Goal: Entertainment & Leisure: Consume media (video, audio)

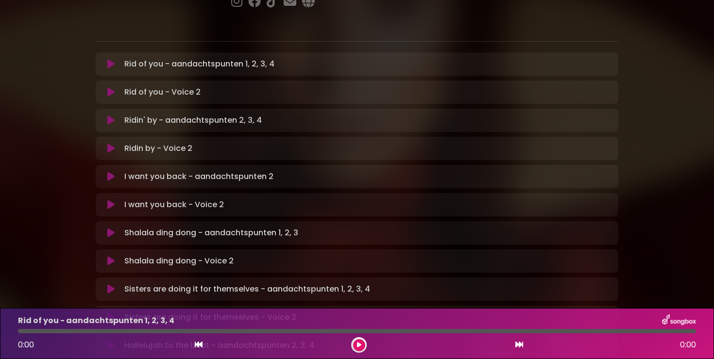
scroll to position [69, 0]
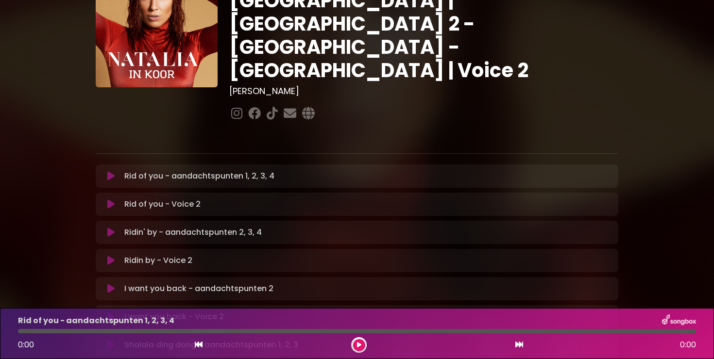
click at [114, 171] on icon at bounding box center [110, 176] width 7 height 10
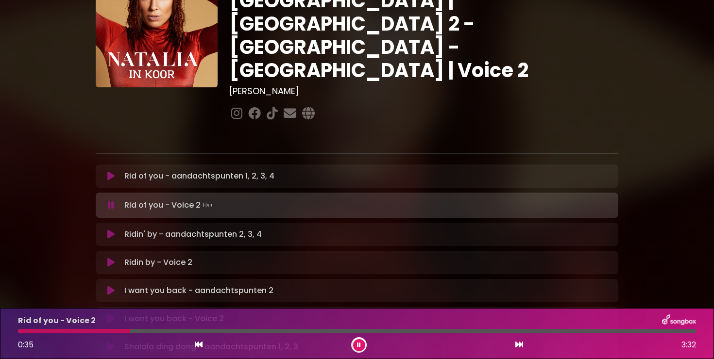
click at [176, 229] on p "Ridin' by - aandachtspunten 2, 3, 4 Loading Track..." at bounding box center [192, 235] width 137 height 12
click at [114, 230] on icon at bounding box center [110, 235] width 7 height 10
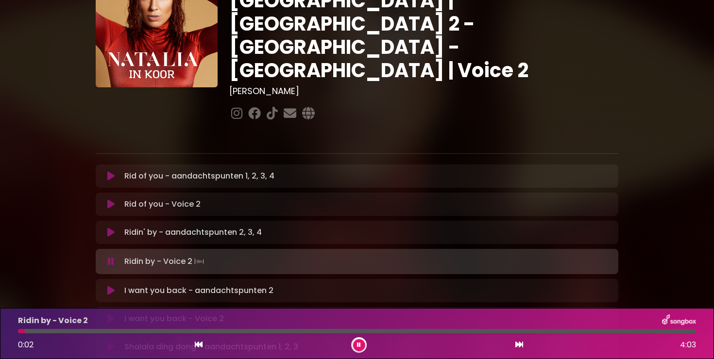
click at [114, 286] on icon at bounding box center [110, 291] width 7 height 10
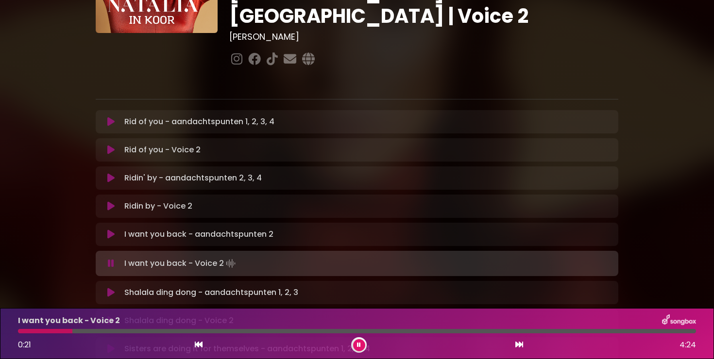
scroll to position [126, 0]
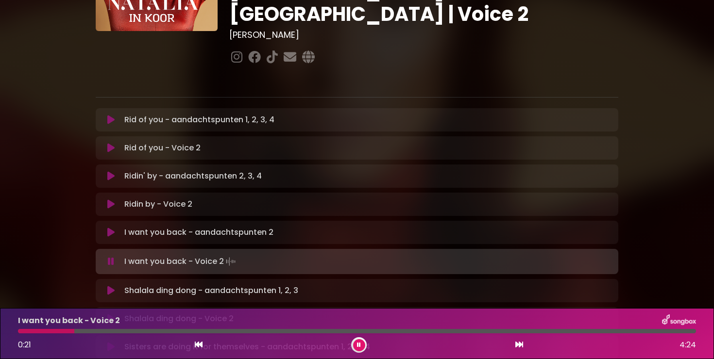
click at [114, 286] on icon at bounding box center [110, 291] width 7 height 10
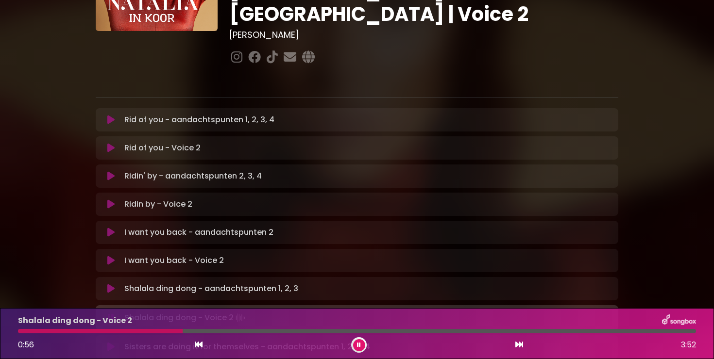
click at [111, 313] on icon at bounding box center [111, 318] width 6 height 10
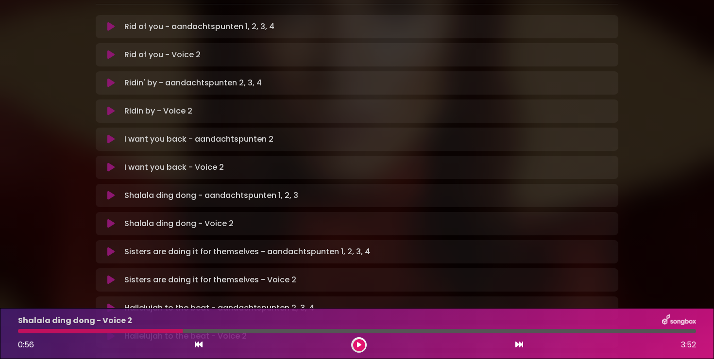
scroll to position [219, 0]
click at [111, 246] on div "Sisters are doing it for themselves - aandachtspunten 1, 2, 3, 4 Loading Track.…" at bounding box center [356, 252] width 511 height 12
click at [116, 247] on button at bounding box center [110, 252] width 19 height 10
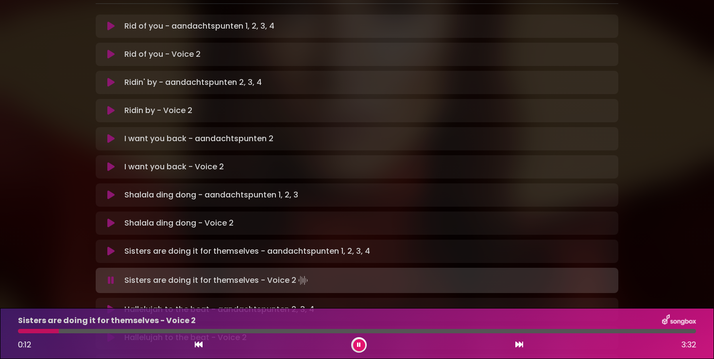
click at [111, 305] on icon at bounding box center [110, 310] width 7 height 10
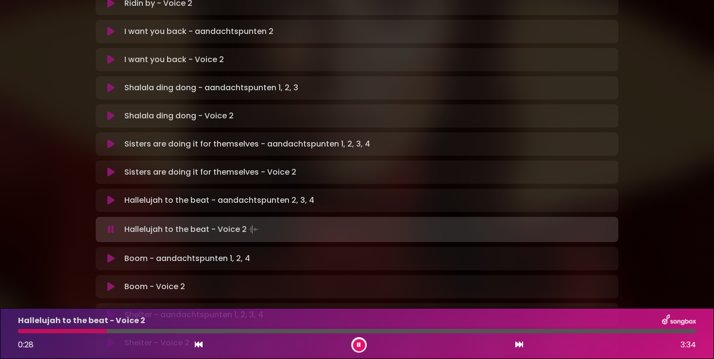
scroll to position [329, 0]
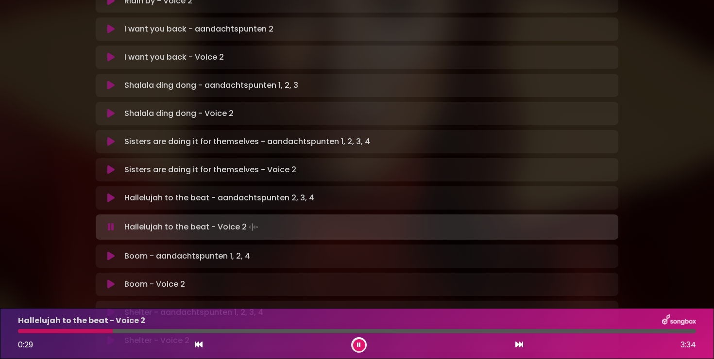
click at [109, 251] on icon at bounding box center [110, 256] width 7 height 10
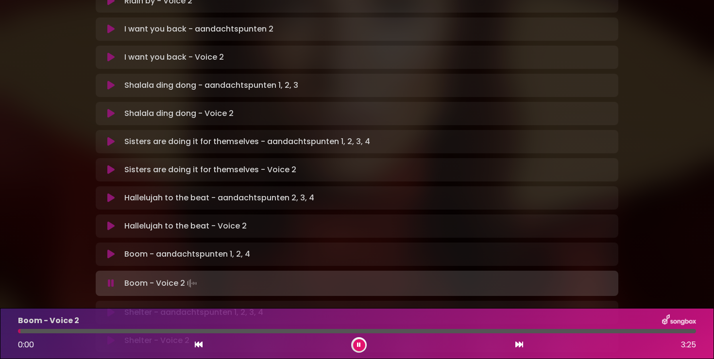
click at [110, 308] on icon at bounding box center [110, 313] width 7 height 10
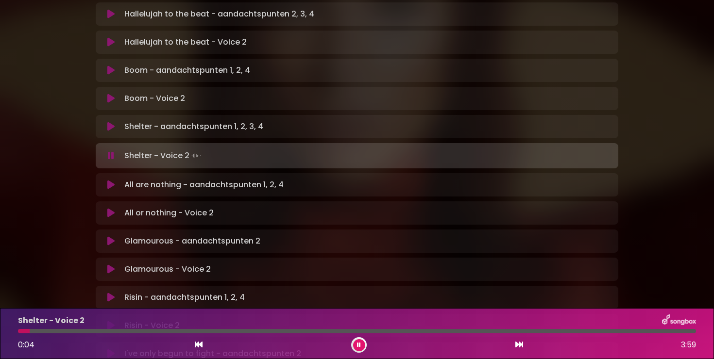
scroll to position [515, 0]
click at [113, 172] on div "All are nothing - aandachtspunten 1, 2, 4 Loading Track... Name" at bounding box center [357, 183] width 522 height 23
click at [112, 179] on icon at bounding box center [110, 184] width 7 height 10
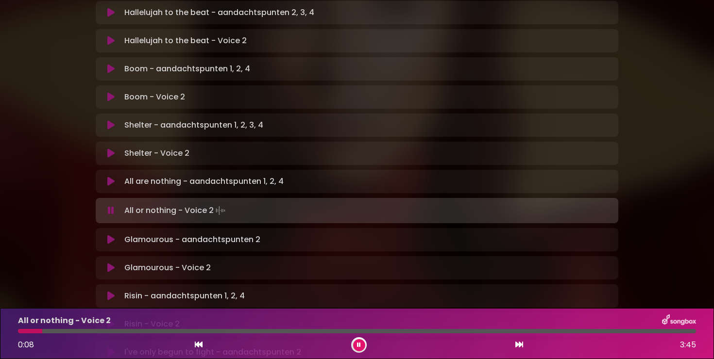
click at [112, 235] on icon at bounding box center [110, 240] width 7 height 10
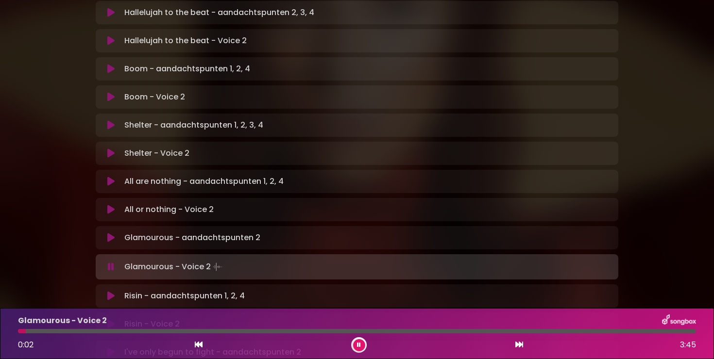
click at [108, 291] on icon at bounding box center [110, 296] width 7 height 10
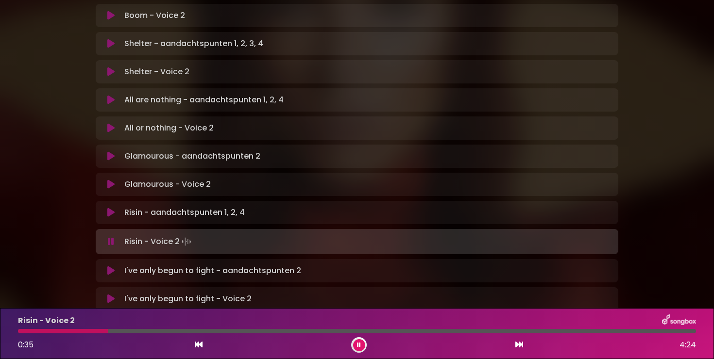
scroll to position [597, 0]
click at [108, 265] on icon at bounding box center [110, 270] width 7 height 10
